Goal: Transaction & Acquisition: Obtain resource

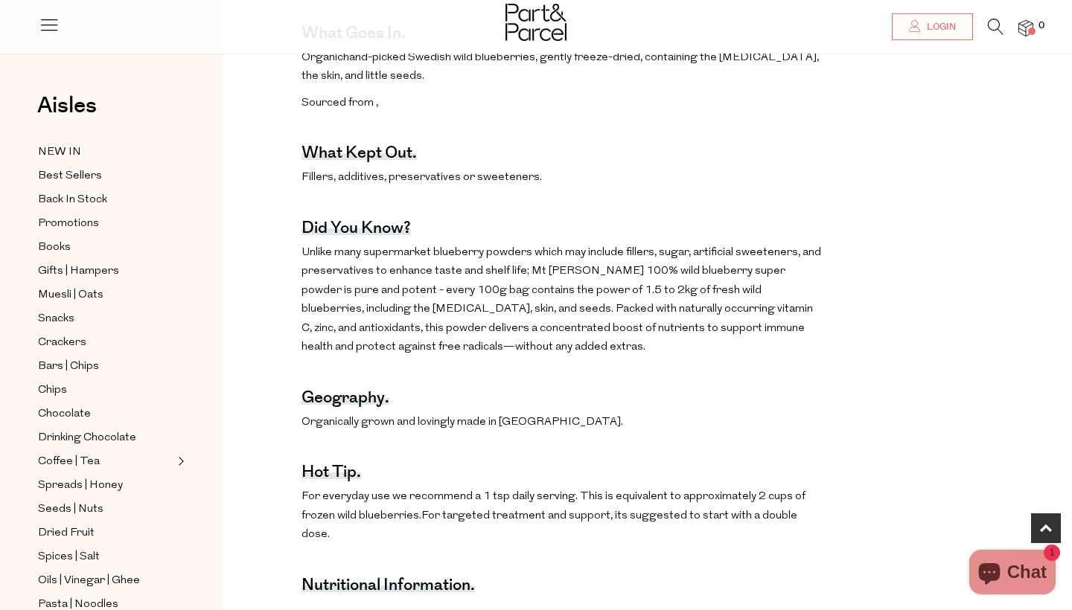
scroll to position [772, 0]
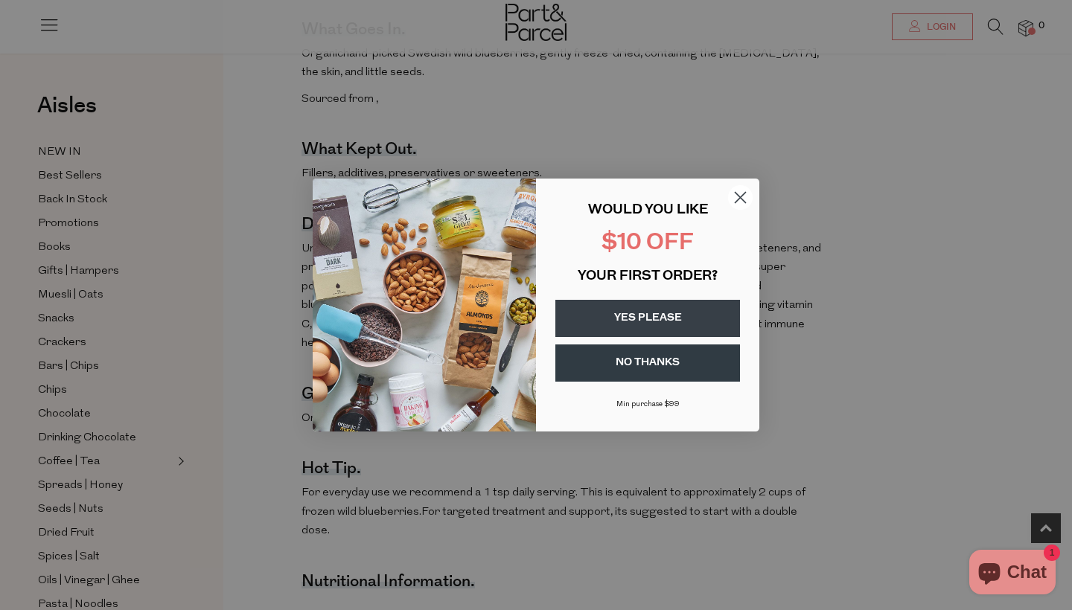
click at [646, 316] on button "YES PLEASE" at bounding box center [647, 318] width 185 height 37
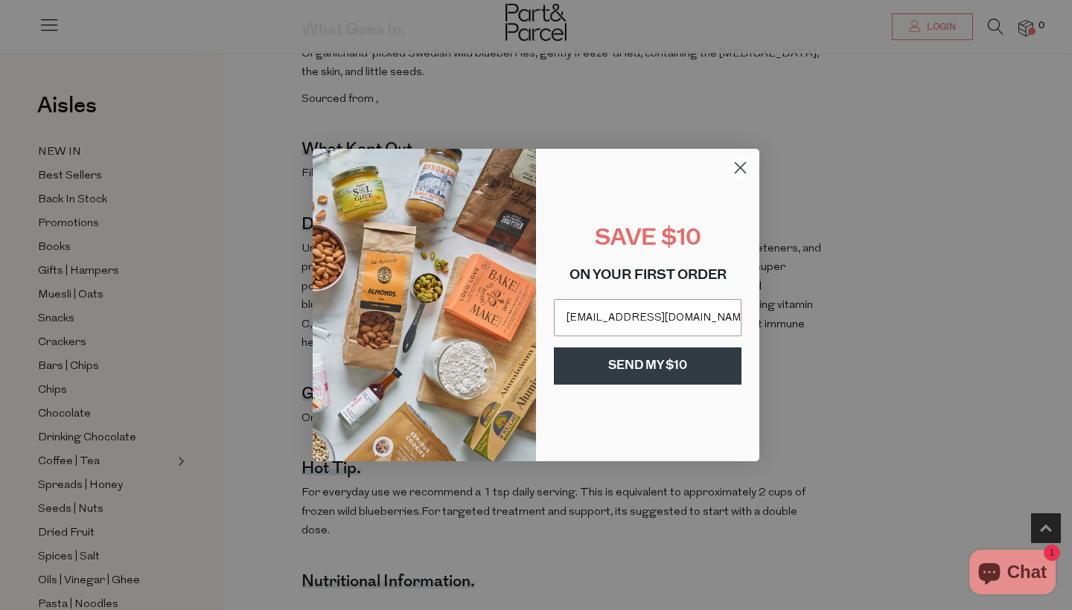
type input "glojo_52@hotmail.com"
click at [651, 363] on button "SEND MY $10" at bounding box center [648, 366] width 188 height 37
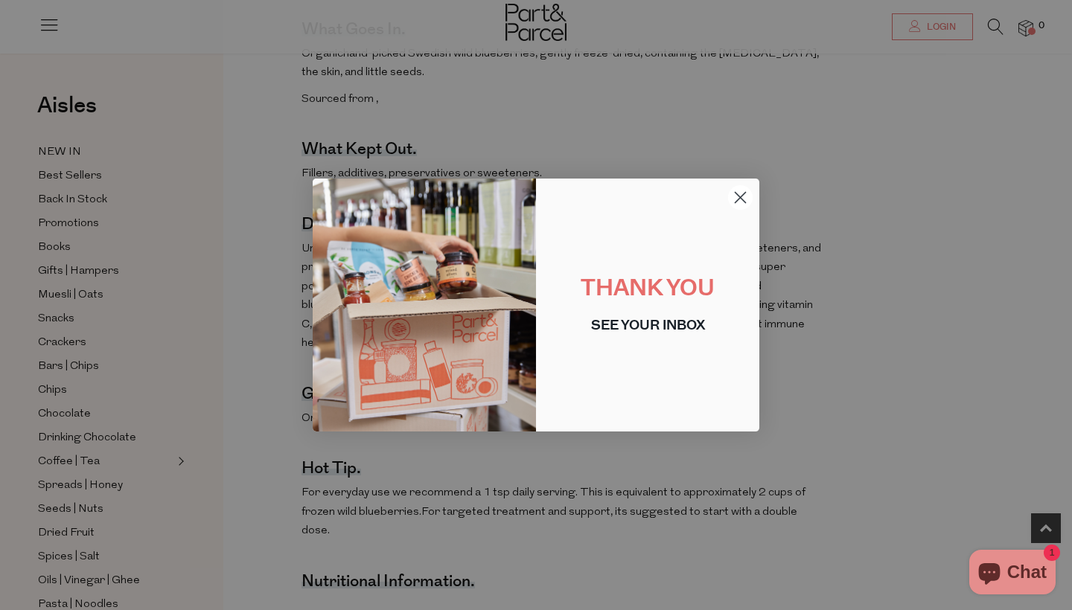
click at [744, 193] on circle "Close dialog" at bounding box center [740, 197] width 25 height 25
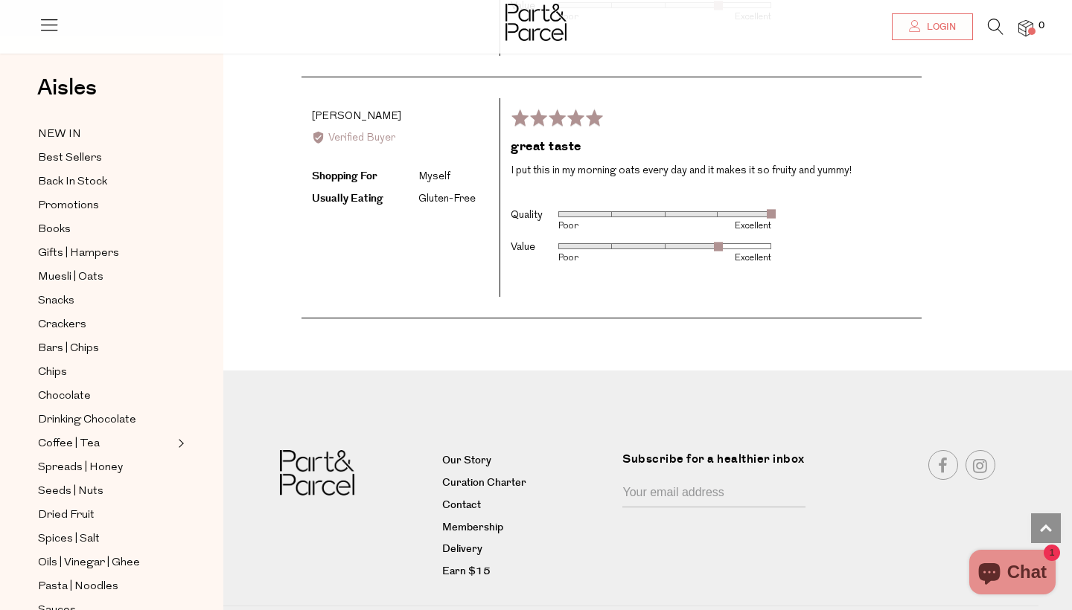
scroll to position [2305, 0]
click at [469, 453] on link "Our Story" at bounding box center [527, 462] width 170 height 18
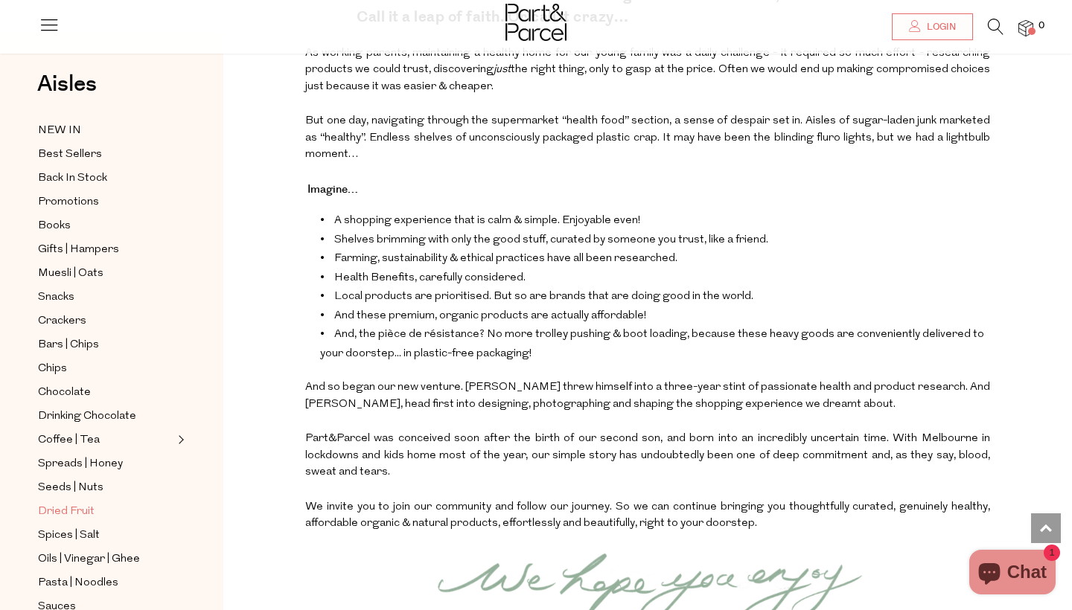
scroll to position [1454, 0]
